Goal: Answer question/provide support

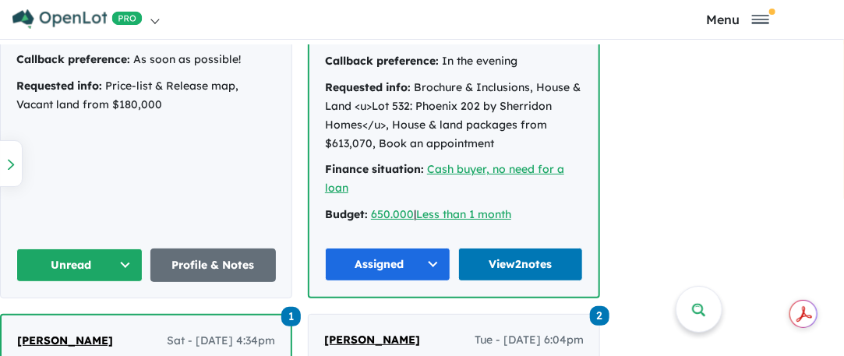
scroll to position [1126, 0]
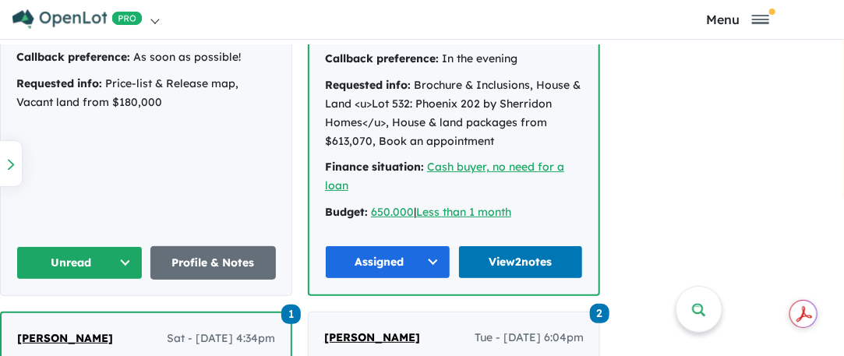
click at [120, 246] on button "Unread" at bounding box center [79, 262] width 126 height 33
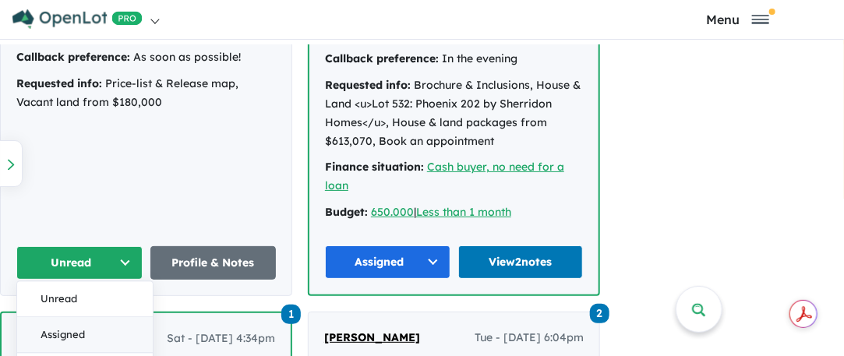
click at [97, 317] on button "Assigned" at bounding box center [85, 335] width 136 height 36
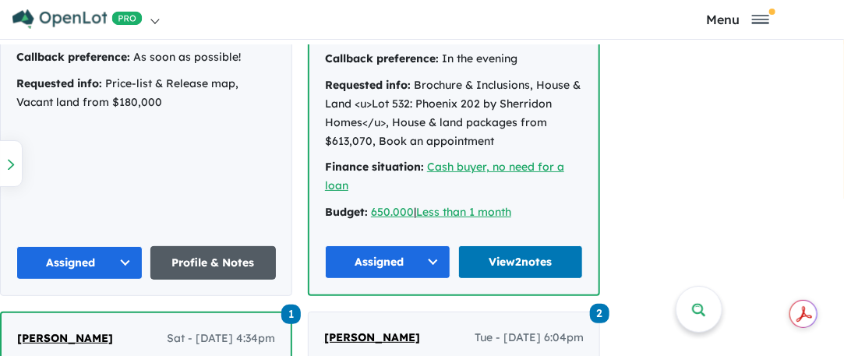
click at [213, 246] on link "Profile & Notes" at bounding box center [213, 262] width 126 height 33
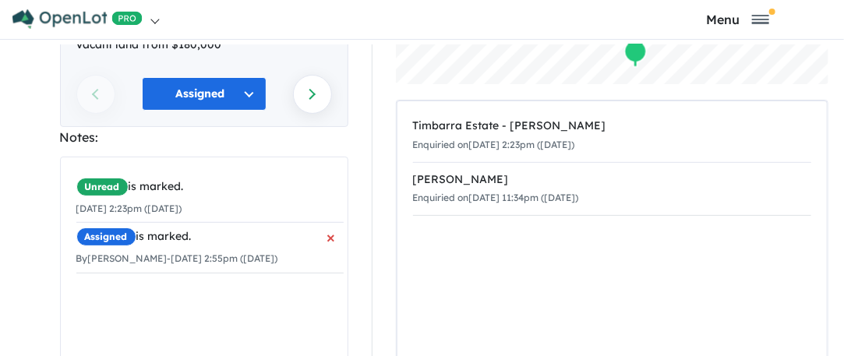
scroll to position [375, 0]
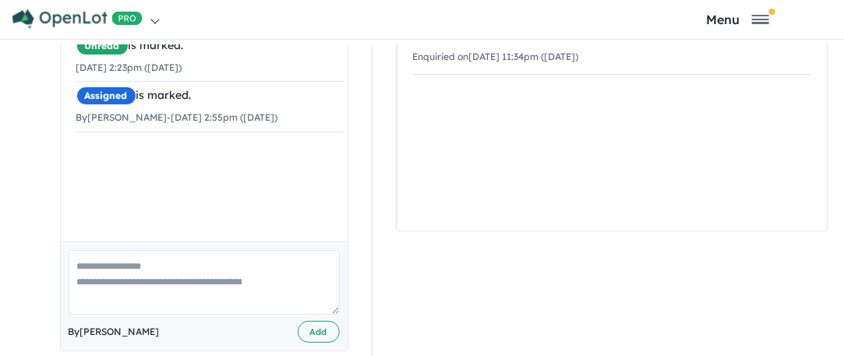
click at [100, 250] on textarea at bounding box center [204, 282] width 271 height 65
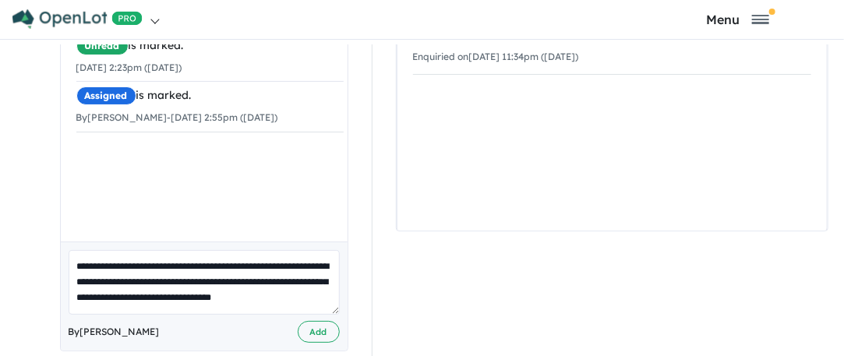
scroll to position [5, 0]
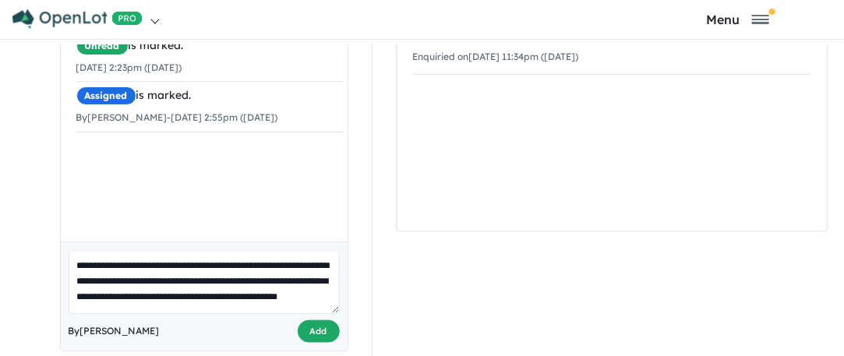
type textarea "**********"
click at [316, 320] on button "Add" at bounding box center [319, 331] width 42 height 23
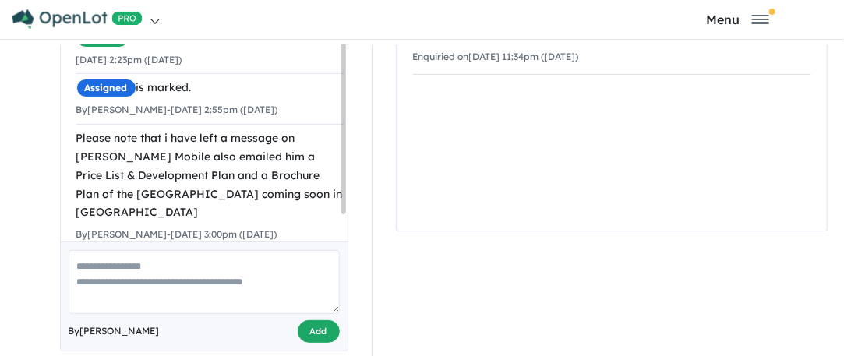
scroll to position [0, 0]
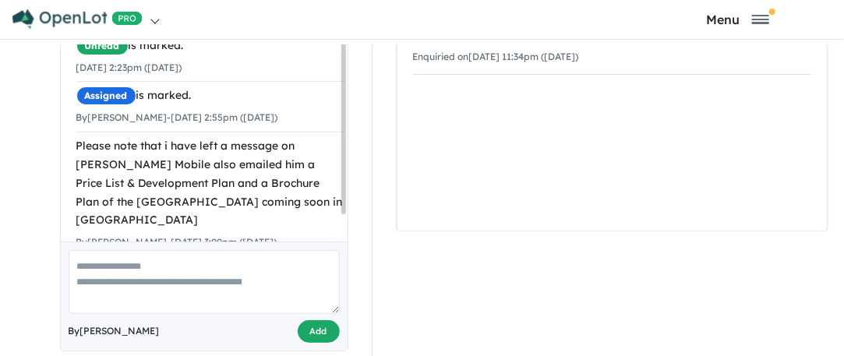
click at [306, 320] on button "Add" at bounding box center [319, 331] width 42 height 23
